Goal: Task Accomplishment & Management: Manage account settings

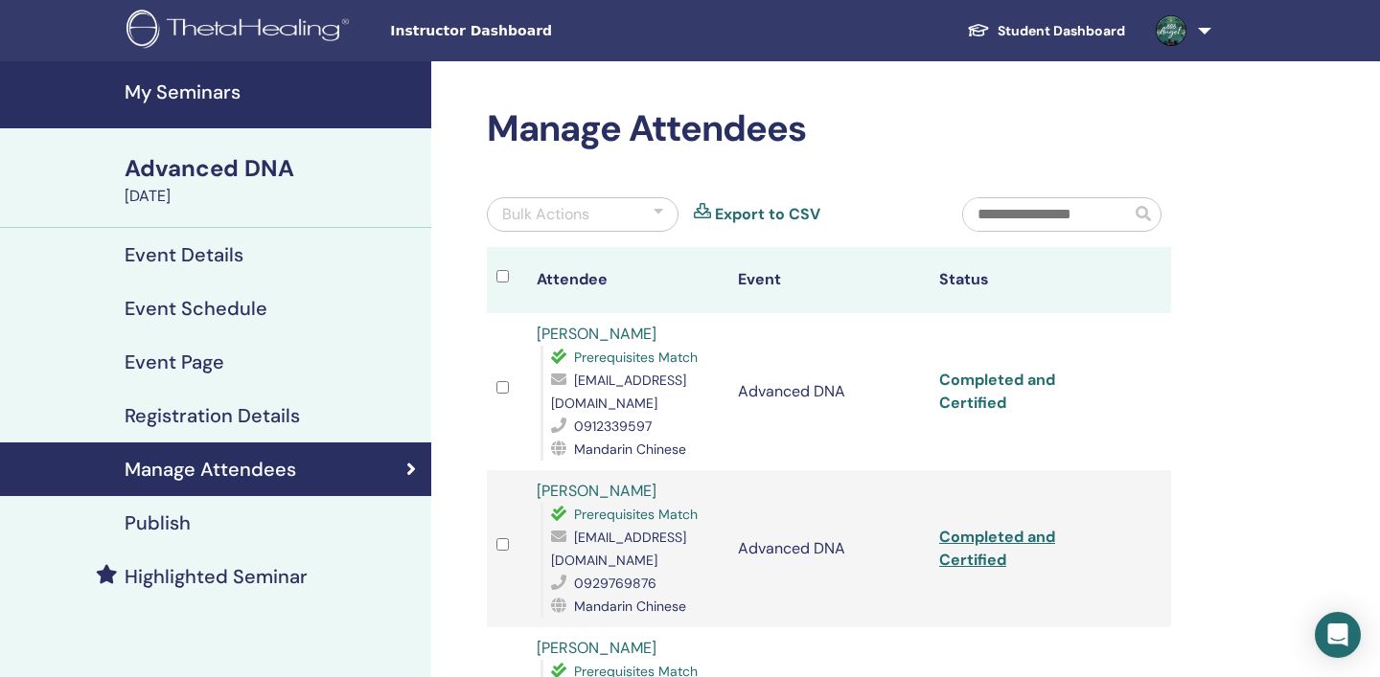
click at [999, 382] on link "Completed and Certified" at bounding box center [997, 391] width 116 height 43
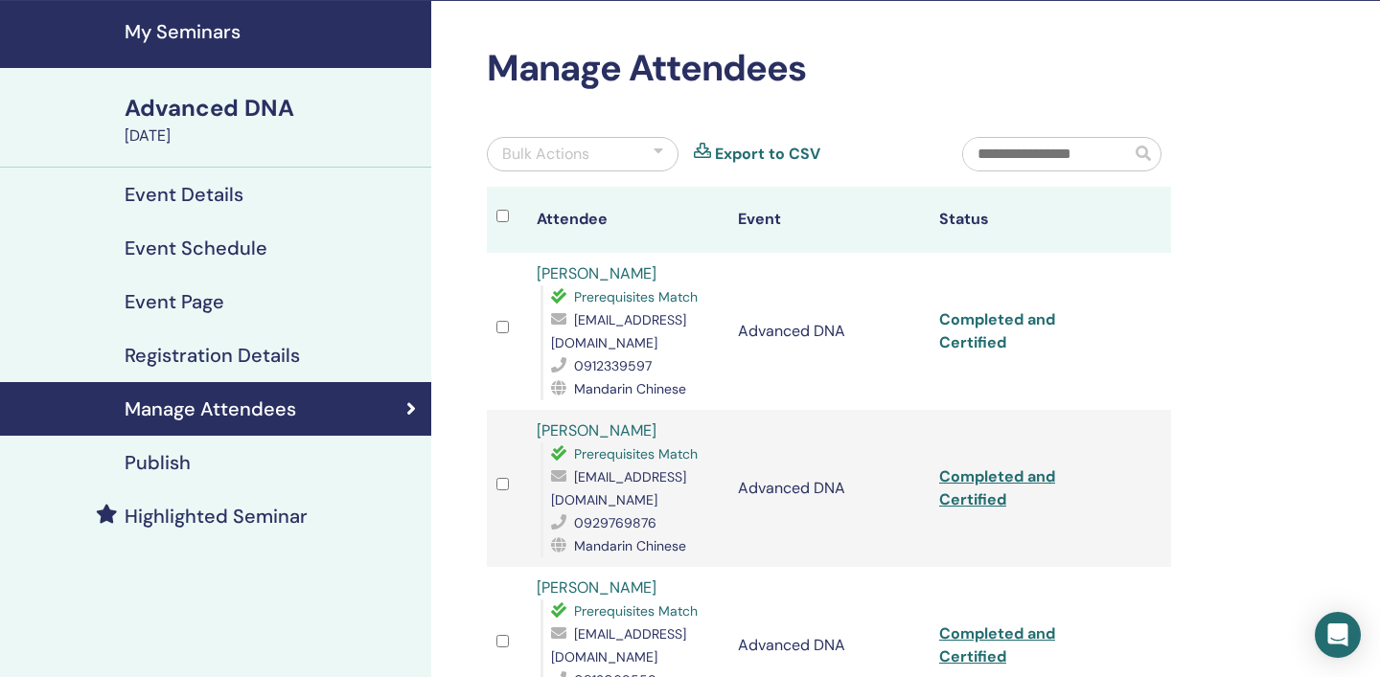
scroll to position [65, 0]
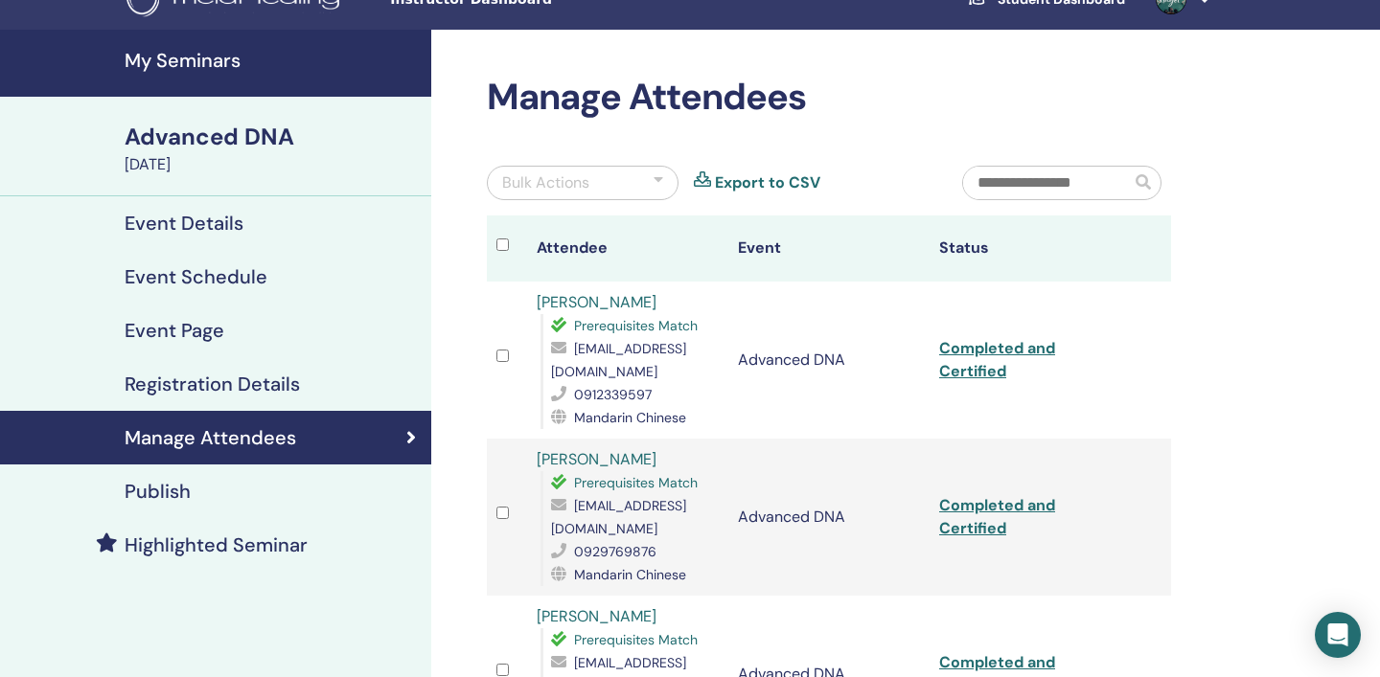
scroll to position [34, 0]
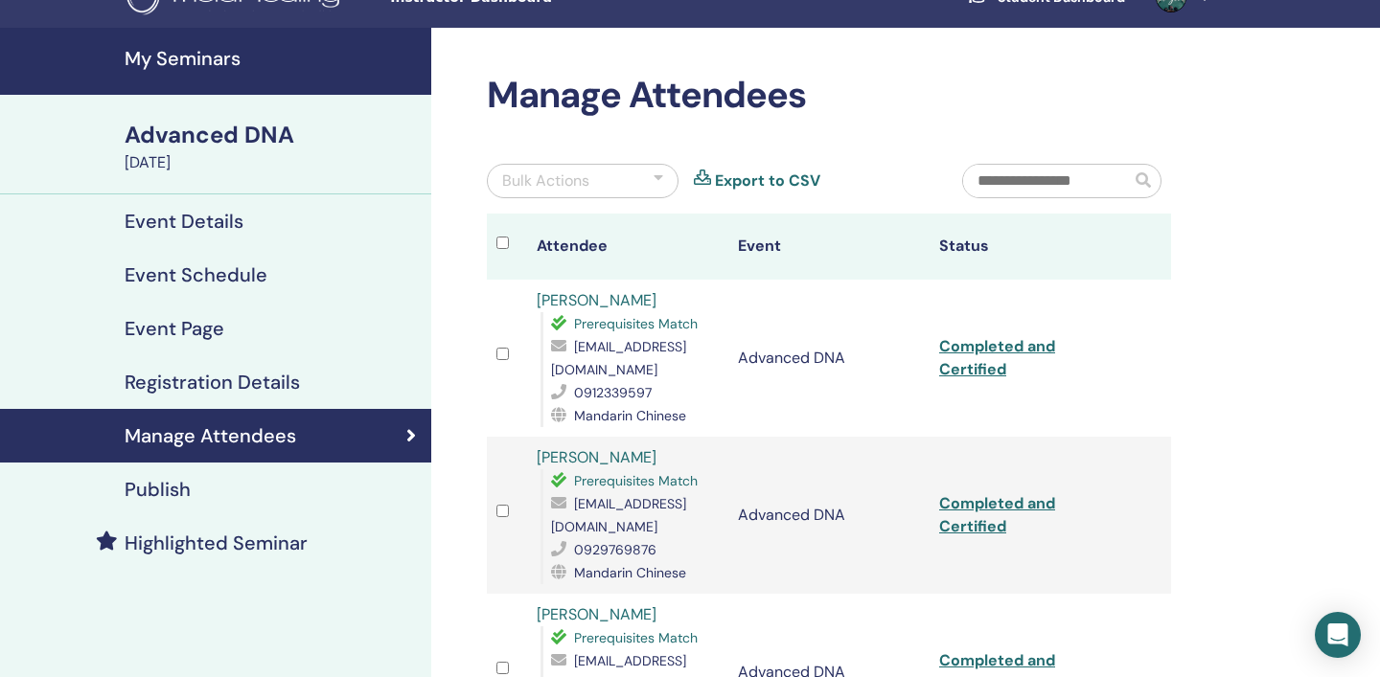
click at [210, 331] on h4 "Event Page" at bounding box center [175, 328] width 100 height 23
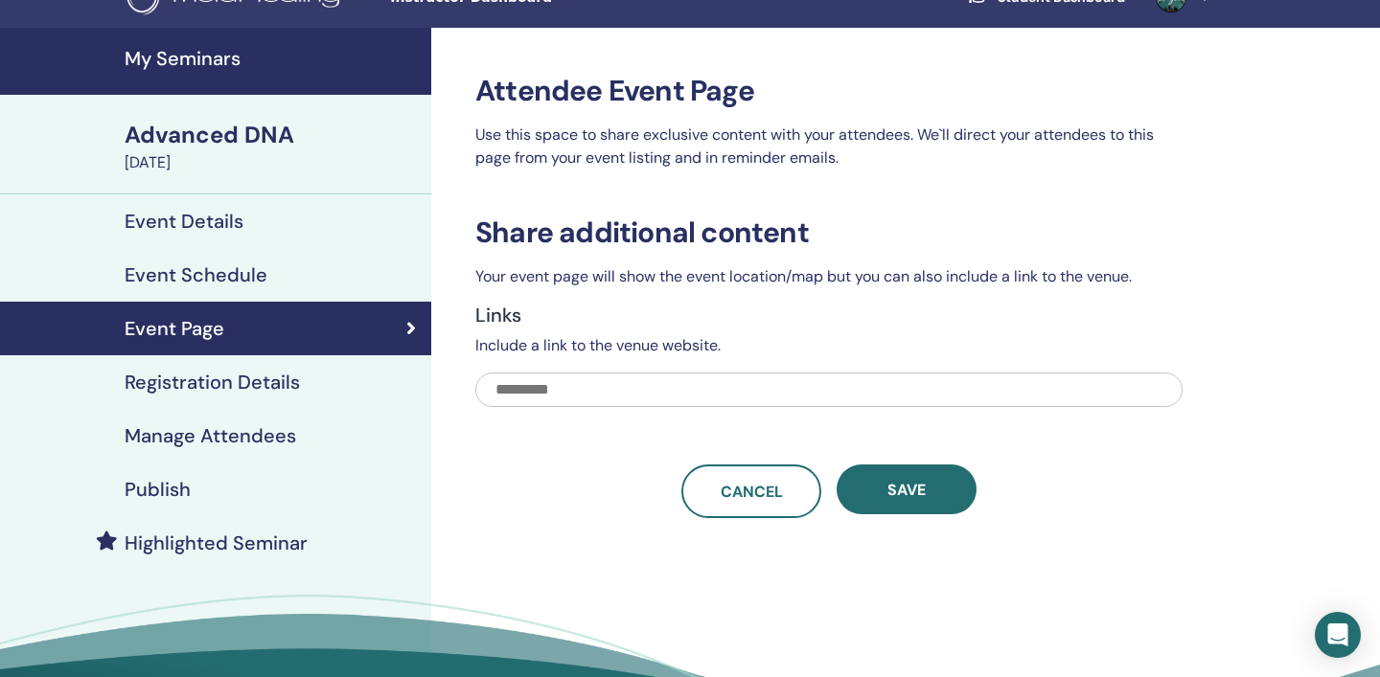
click at [218, 269] on h4 "Event Schedule" at bounding box center [196, 275] width 143 height 23
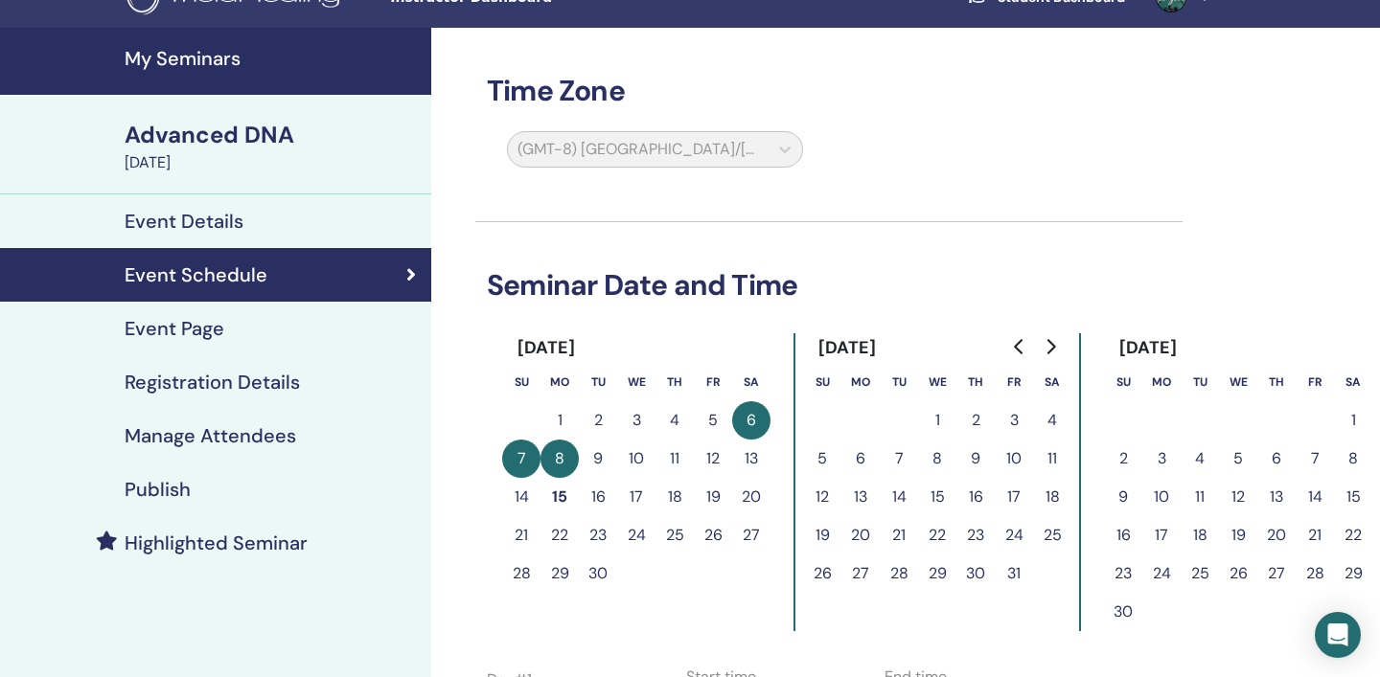
click at [218, 226] on h4 "Event Details" at bounding box center [184, 221] width 119 height 23
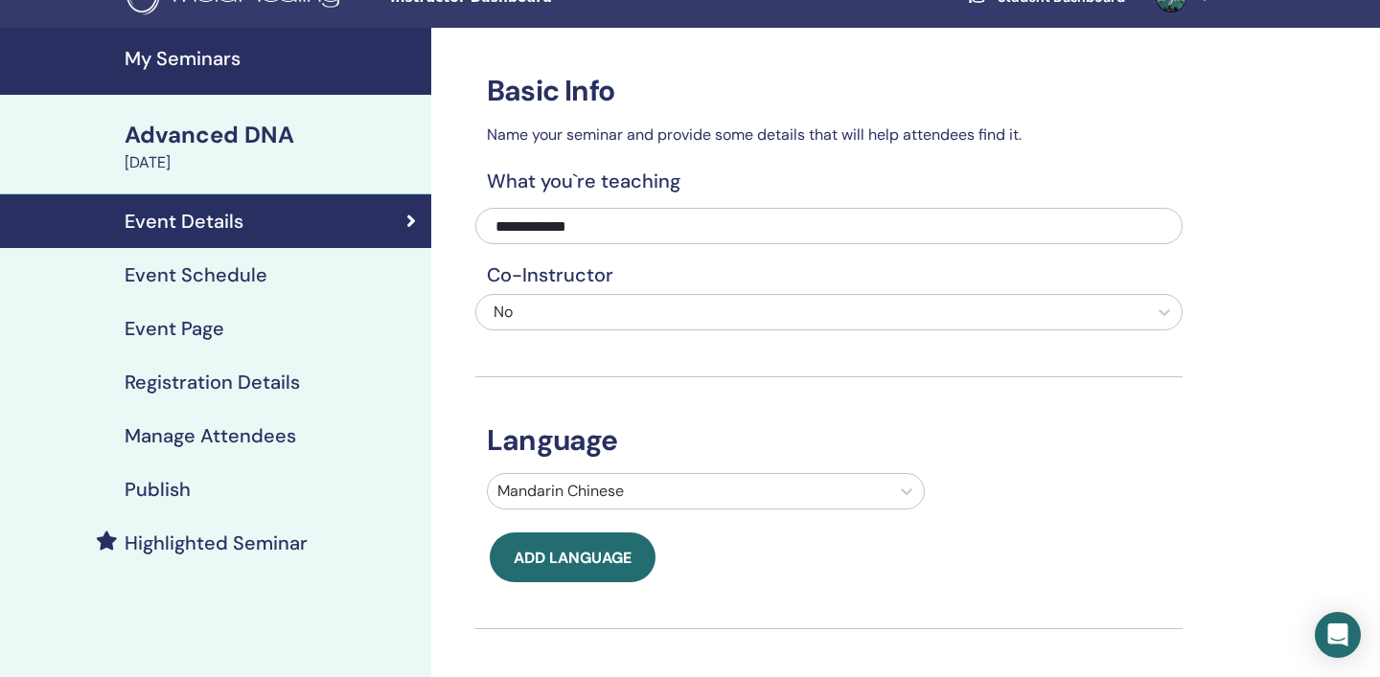
click at [190, 488] on div "Publish" at bounding box center [215, 489] width 401 height 23
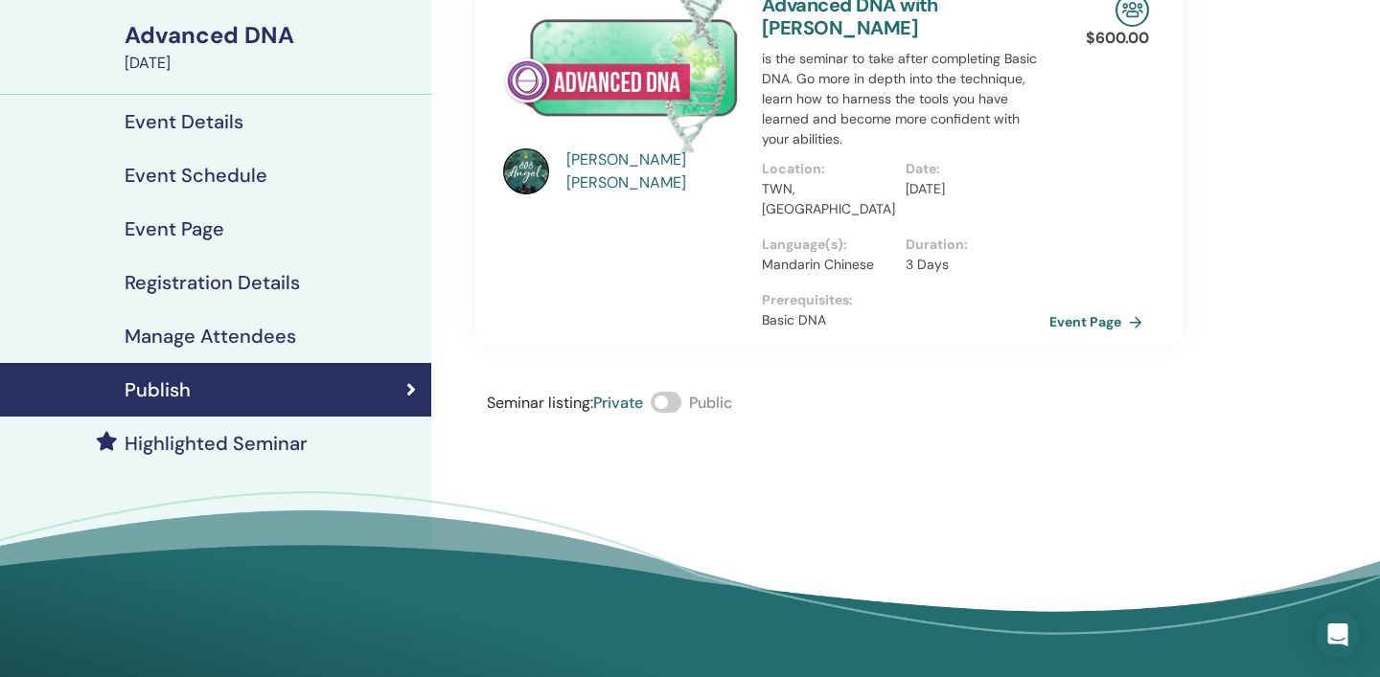
scroll to position [66, 0]
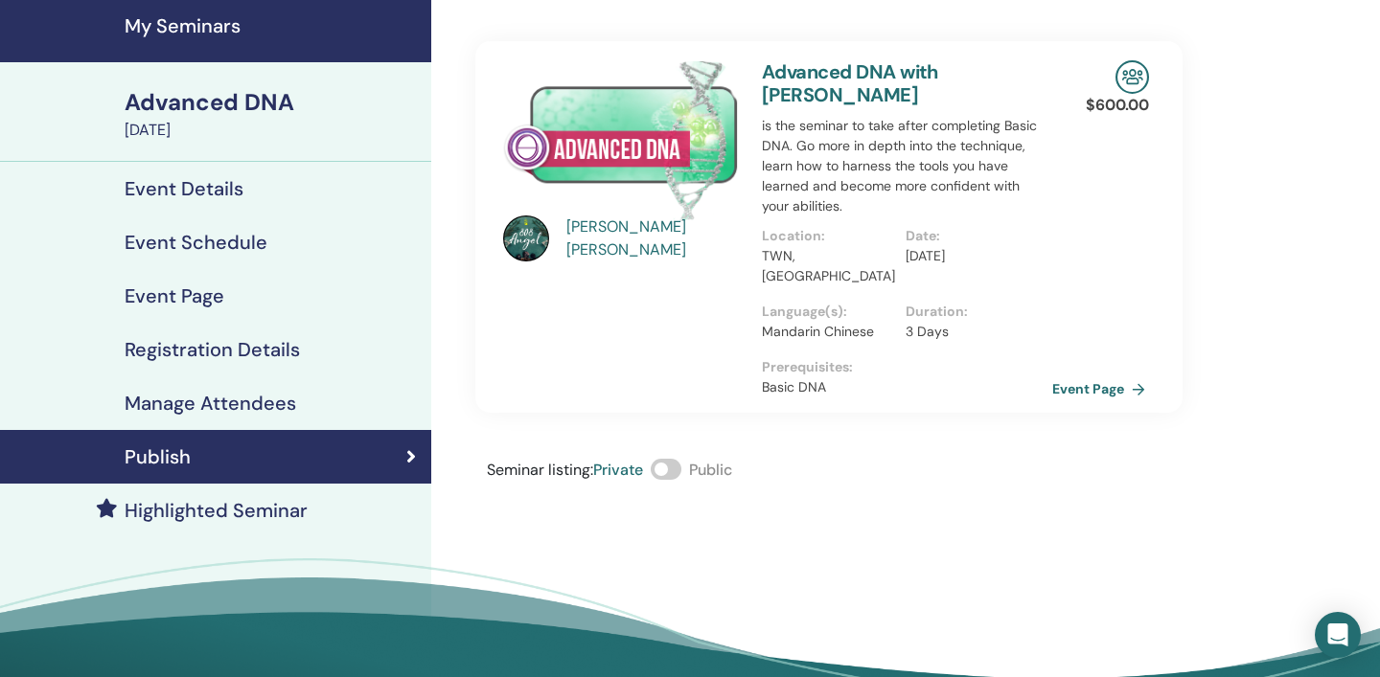
click at [1061, 375] on link "Event Page" at bounding box center [1102, 389] width 101 height 29
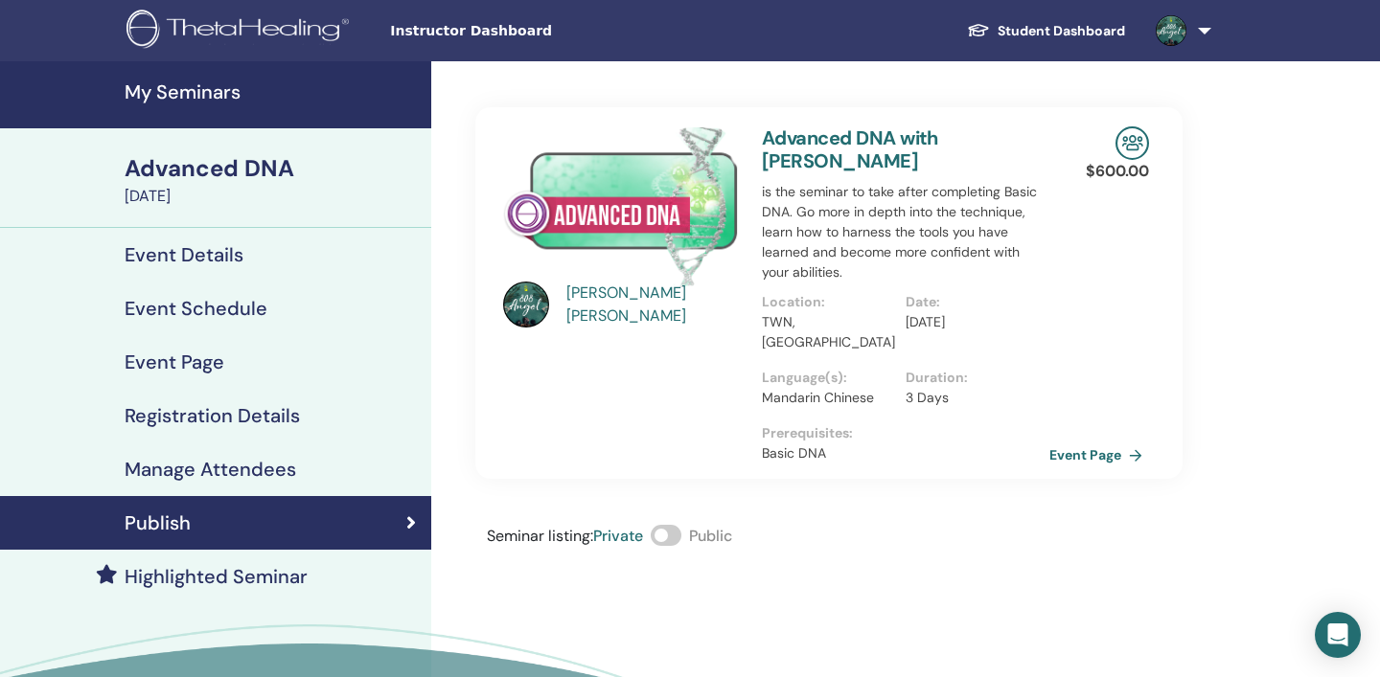
click at [199, 100] on h4 "My Seminars" at bounding box center [272, 91] width 295 height 23
